Goal: Use online tool/utility: Utilize a website feature to perform a specific function

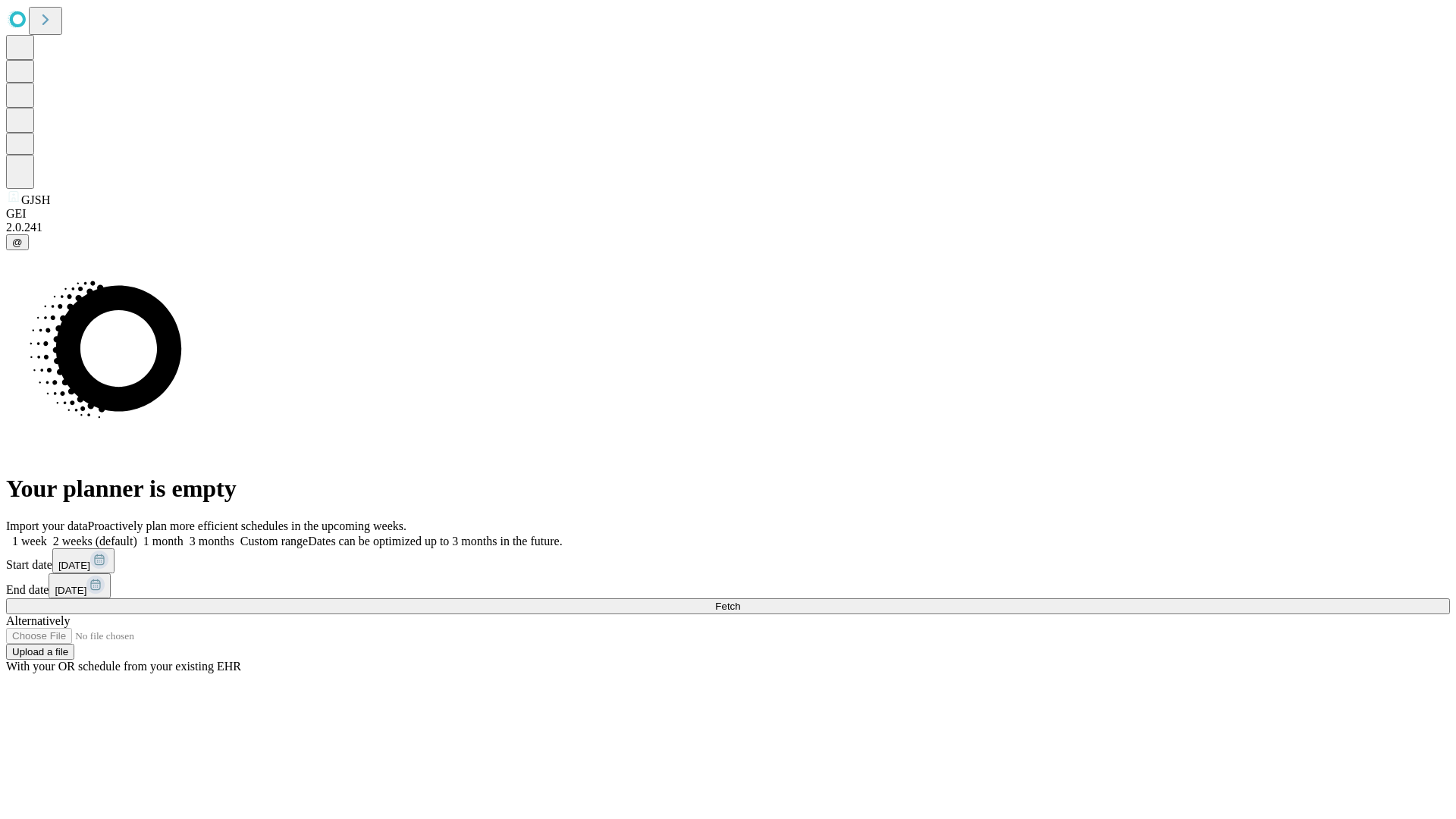
click at [740, 600] on span "Fetch" at bounding box center [727, 606] width 25 height 11
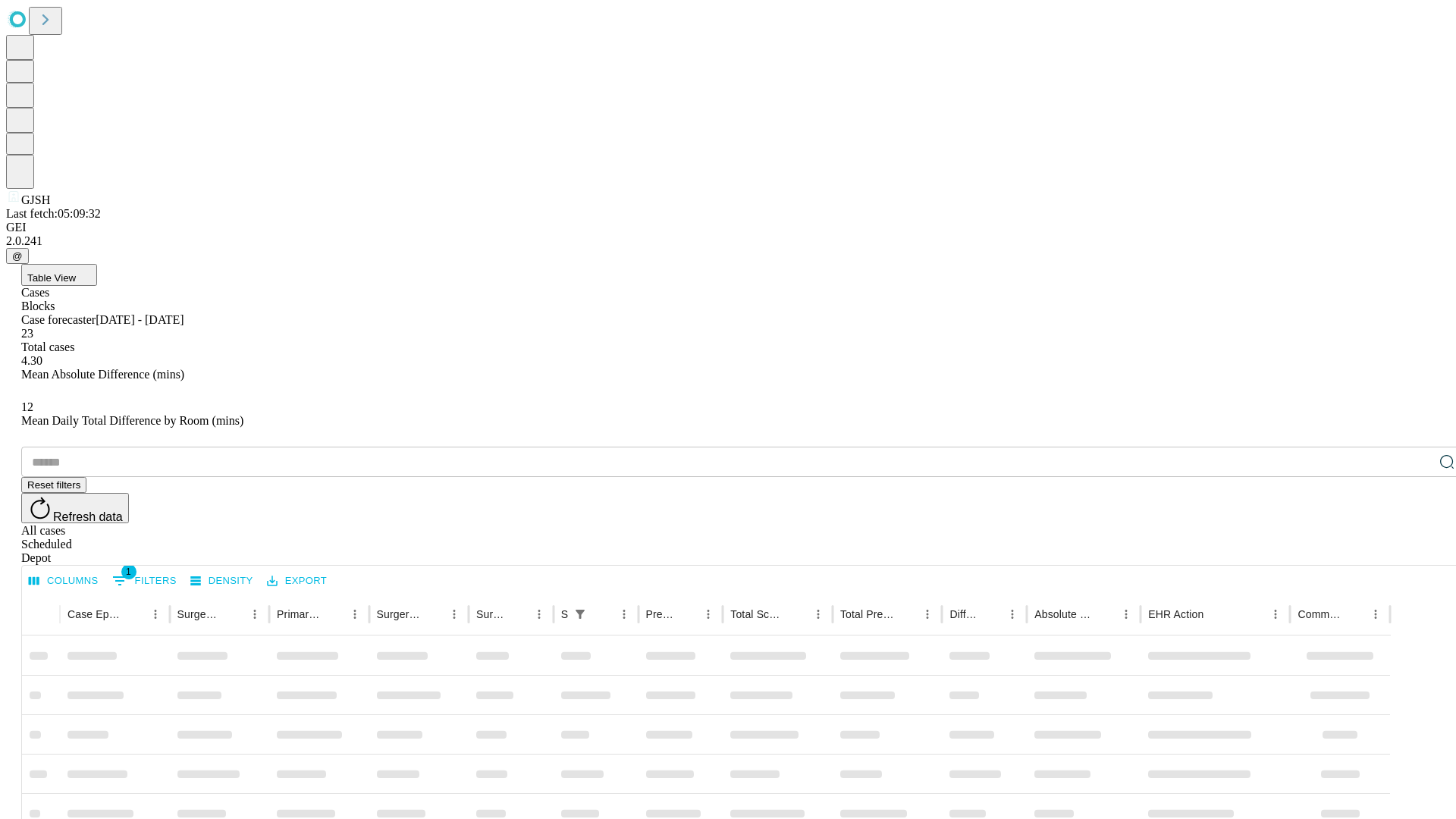
click at [76, 272] on span "Table View" at bounding box center [52, 278] width 48 height 11
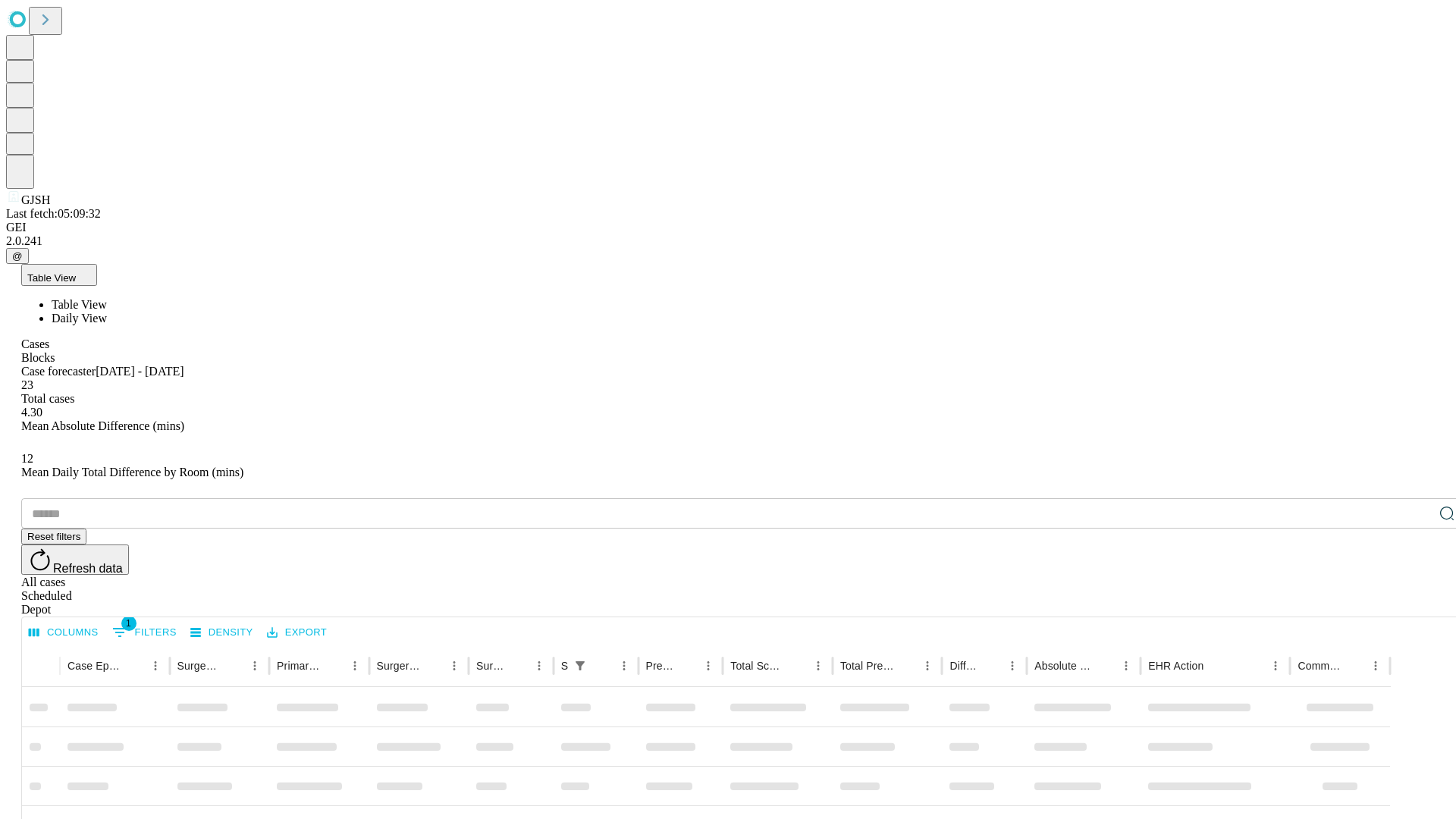
click at [107, 312] on span "Daily View" at bounding box center [79, 318] width 56 height 13
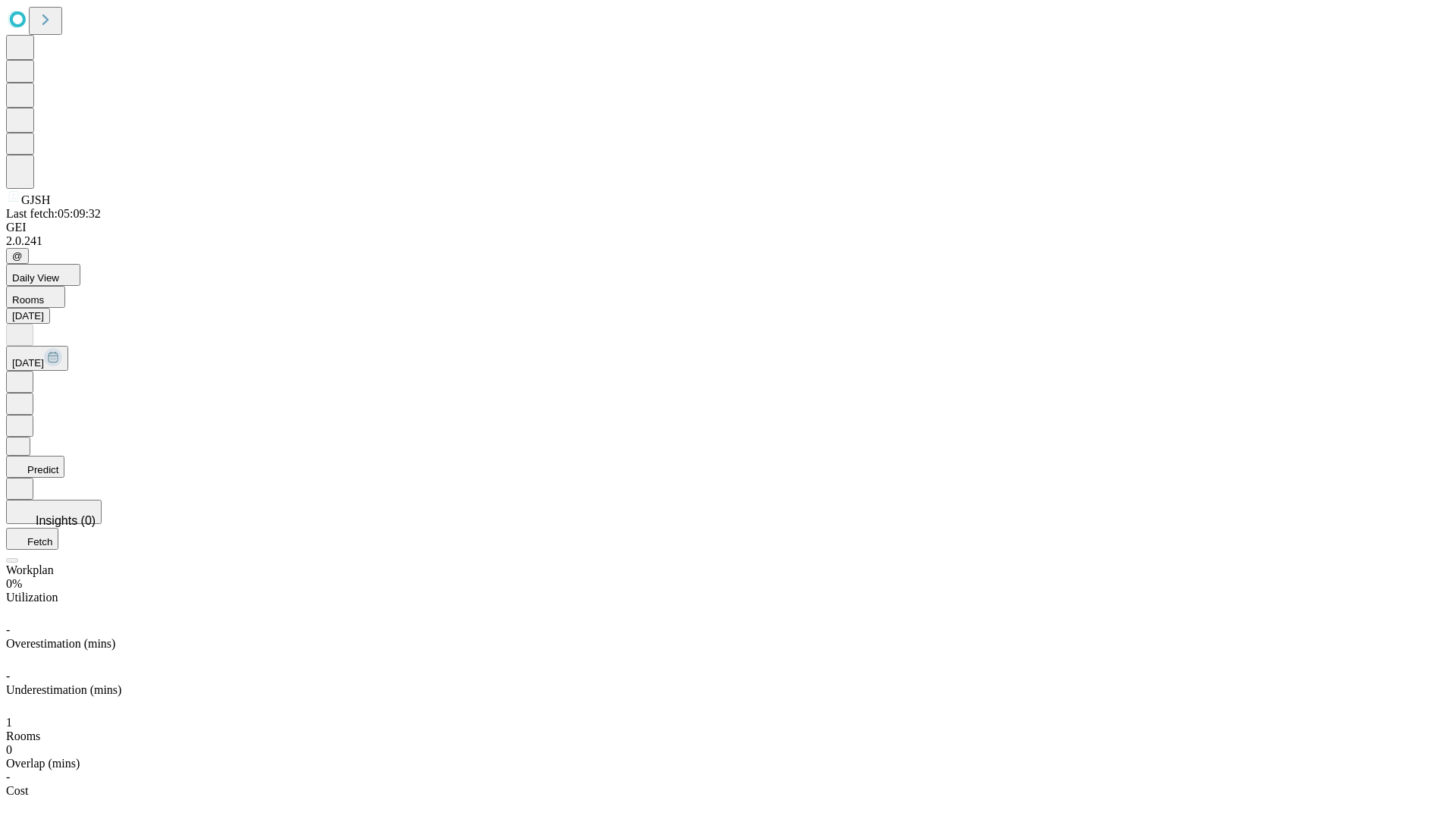
click at [65, 456] on button "Predict" at bounding box center [36, 466] width 58 height 22
